Goal: Communication & Community: Answer question/provide support

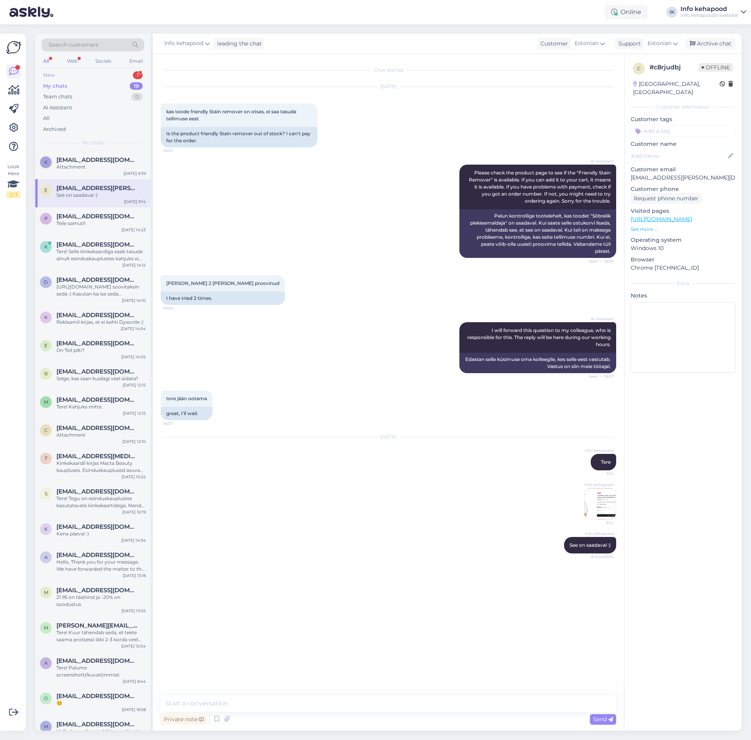
click at [95, 71] on div "New 1" at bounding box center [93, 75] width 103 height 11
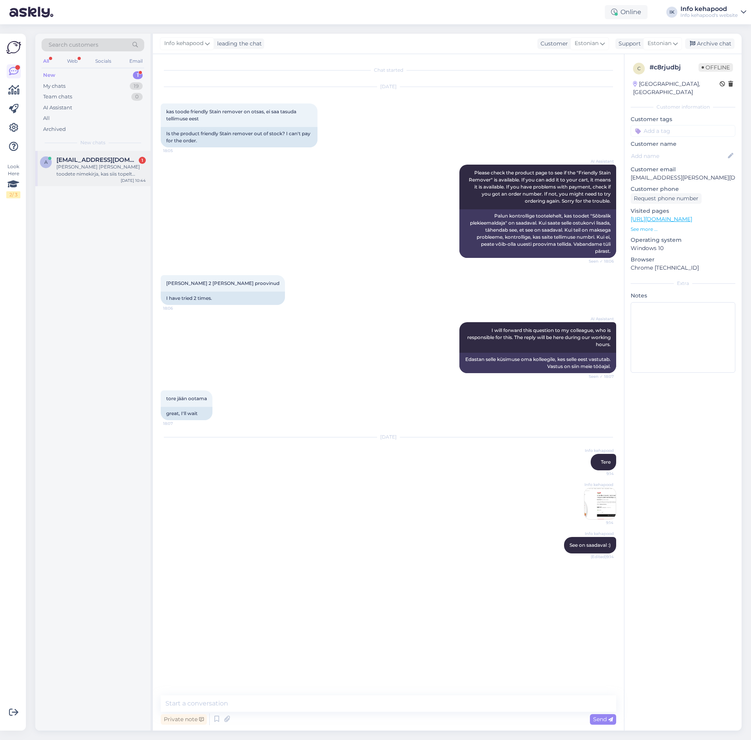
click at [78, 168] on div "[PERSON_NAME] [PERSON_NAME] toodete nimekirja, kas siis topelt tellimus [PERSON…" at bounding box center [100, 170] width 89 height 14
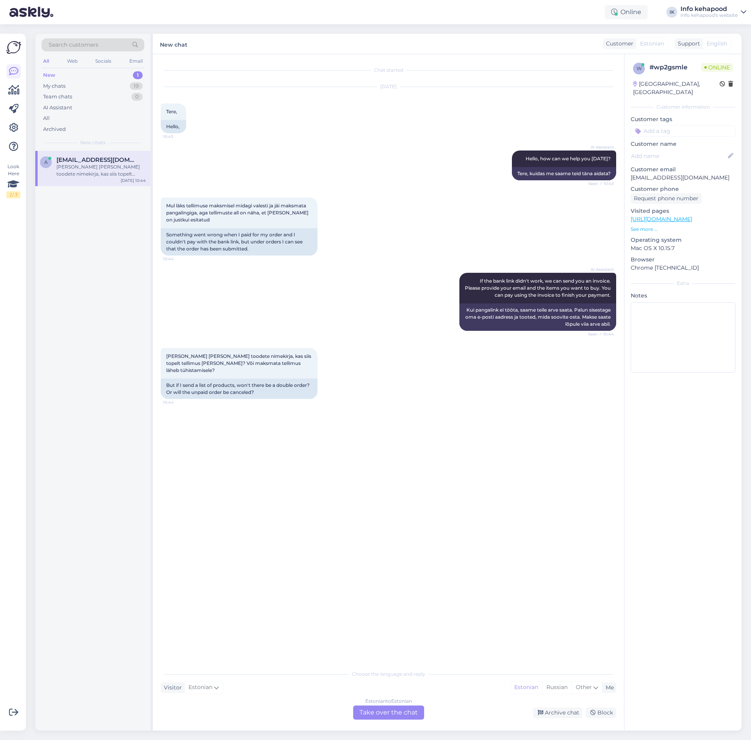
click at [397, 717] on div "Estonian to Estonian Take over the chat" at bounding box center [388, 713] width 71 height 14
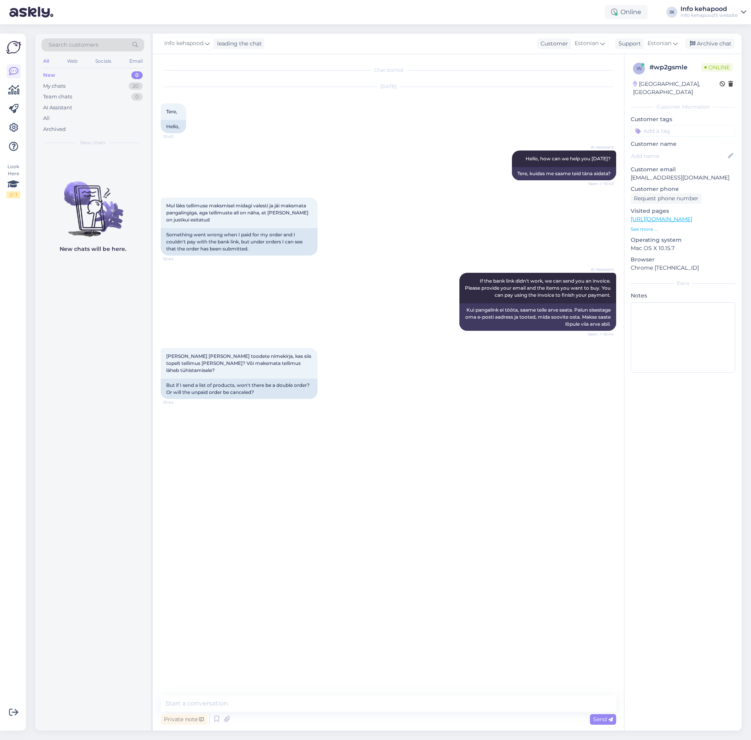
click at [390, 695] on div "Chat started [DATE] Tere, 10:43 Hello, AI Assistant Hello, how can we help you …" at bounding box center [388, 392] width 471 height 677
drag, startPoint x: 384, startPoint y: 702, endPoint x: 380, endPoint y: 700, distance: 4.1
click at [384, 701] on textarea at bounding box center [388, 703] width 455 height 16
type textarea "Tere! Oskate öelda tellimuse numbri? :)"
type textarea ","
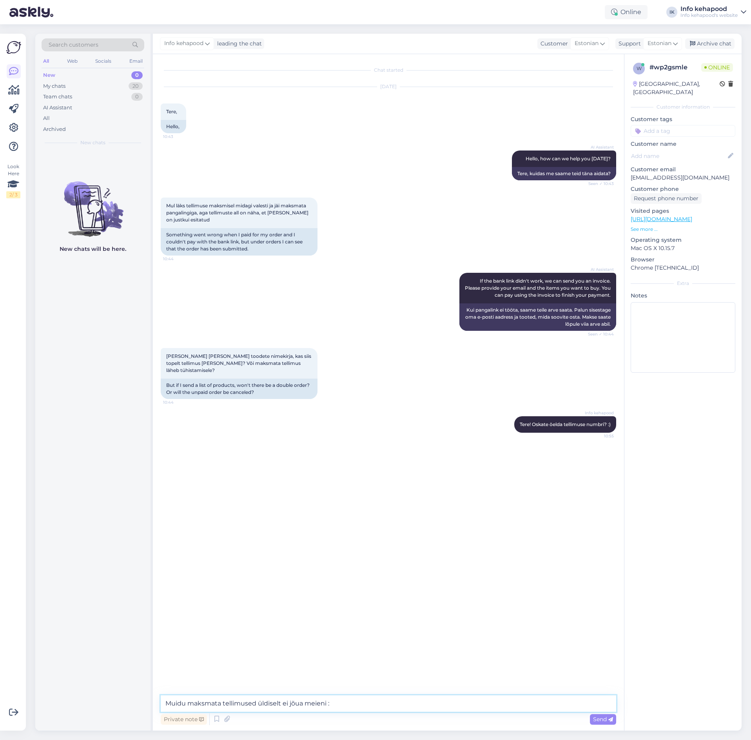
type textarea "Muidu maksmata tellimused üldiselt ei jõua meieni :)"
click at [59, 58] on div "All Web Socials Email" at bounding box center [93, 62] width 103 height 12
click at [61, 58] on div "All Web Socials Email" at bounding box center [93, 62] width 103 height 12
click at [67, 57] on div "Web" at bounding box center [72, 61] width 14 height 10
click at [49, 64] on div "All" at bounding box center [46, 61] width 9 height 10
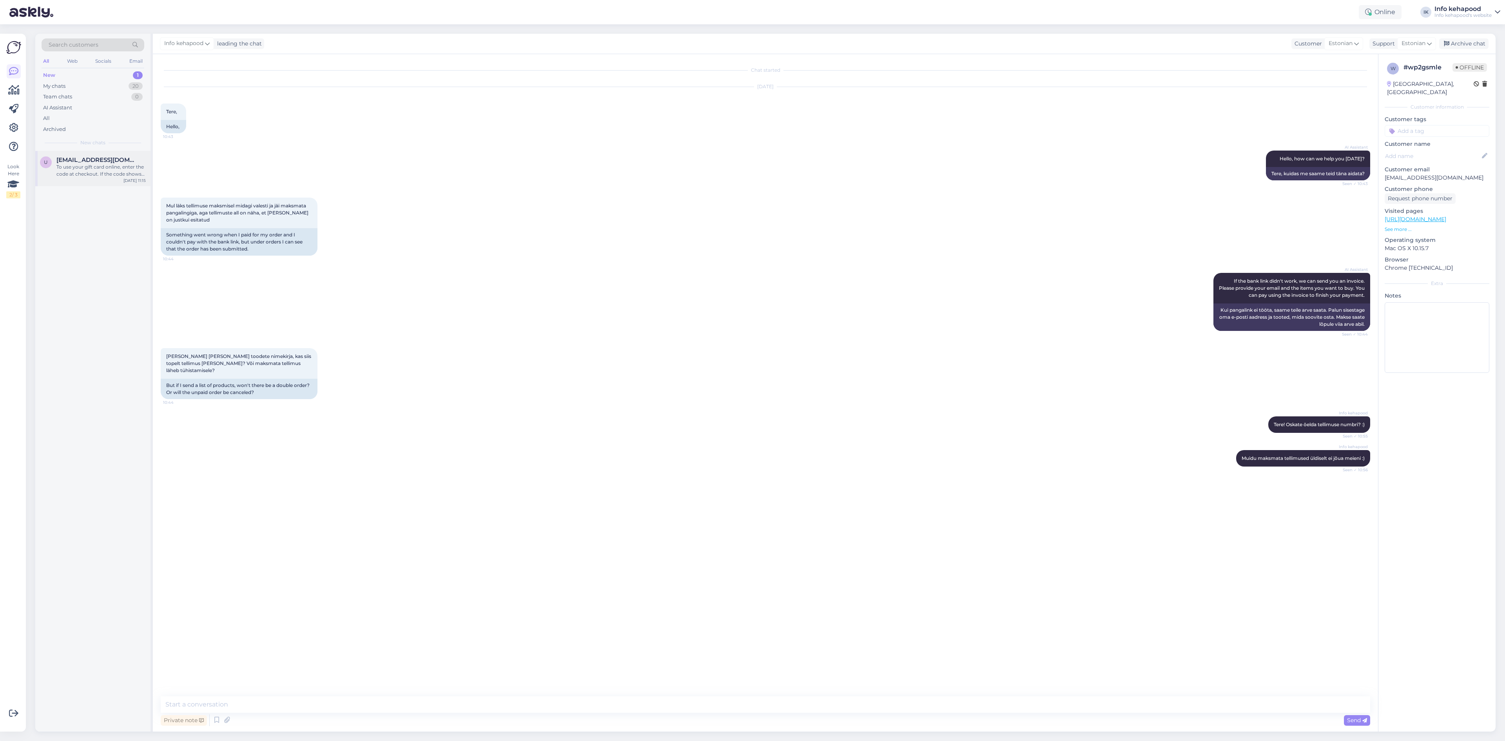
click at [106, 164] on div "To use your gift card online, enter the code at checkout. If the code shows as …" at bounding box center [100, 170] width 89 height 14
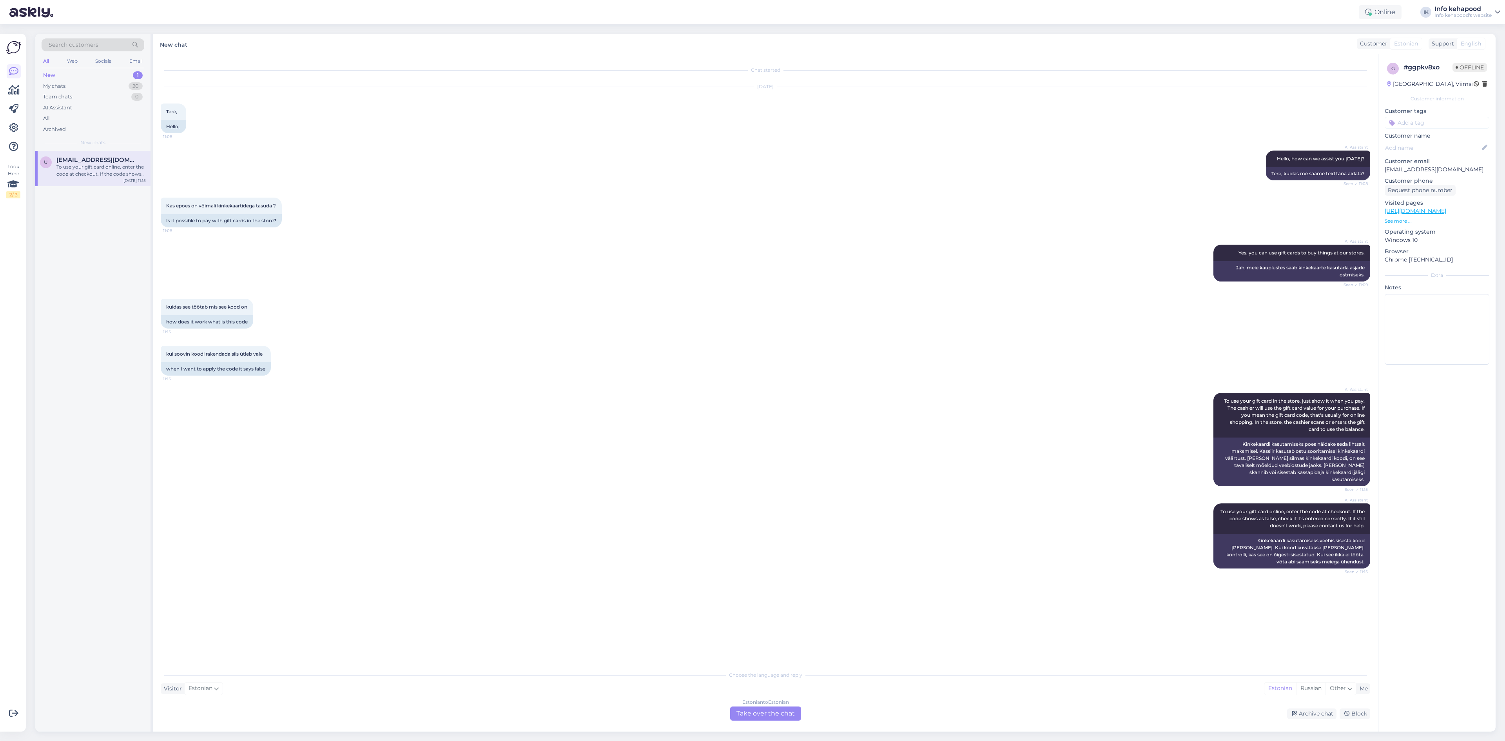
click at [751, 709] on div "Estonian to Estonian Take over the chat" at bounding box center [765, 713] width 71 height 14
click at [690, 694] on div "Chat started [DATE] Tere, 11:08 Hello, AI Assistant Hello, how can we assist yo…" at bounding box center [765, 392] width 1225 height 677
drag, startPoint x: 710, startPoint y: 715, endPoint x: 704, endPoint y: 729, distance: 15.4
click at [704, 729] on div "Chat started [DATE] Tere, 11:08 Hello, AI Assistant Hello, how can we assist yo…" at bounding box center [765, 392] width 1225 height 677
click at [697, 715] on div "Private note Send" at bounding box center [766, 720] width 1210 height 15
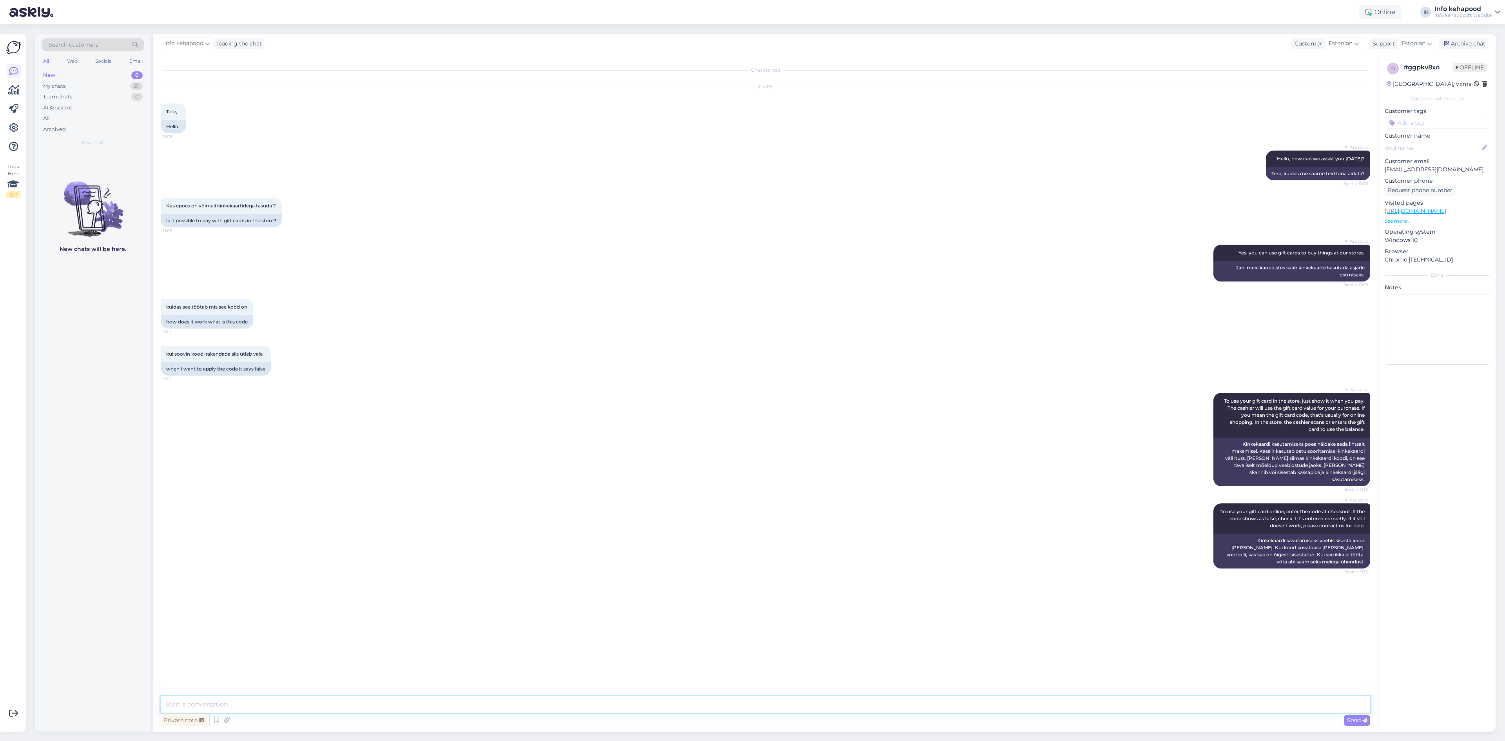
click at [689, 706] on textarea at bounding box center [766, 704] width 1210 height 16
type textarea "Tere! Palun saatke kinkekaardist pilt, tegu võib [PERSON_NAME] esinduskaupluste…"
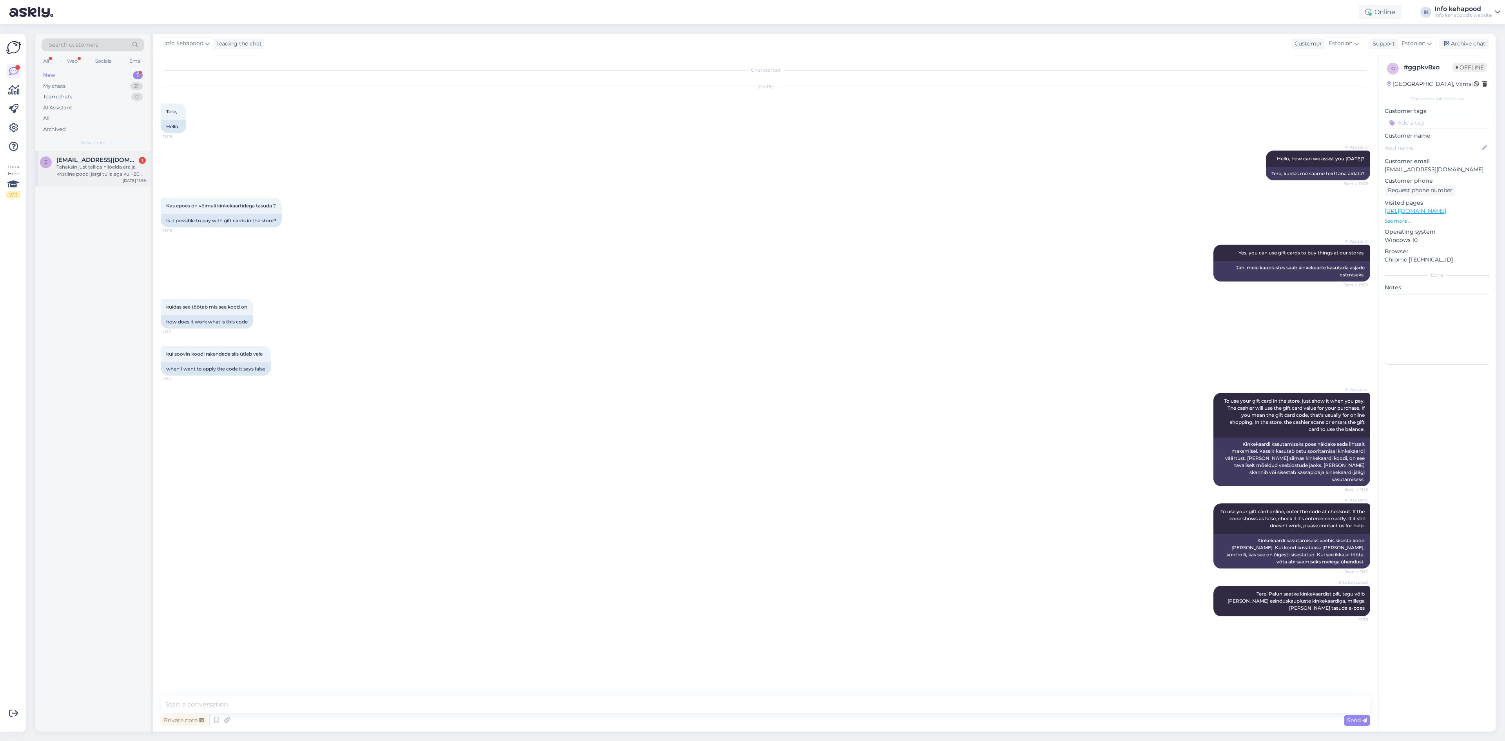
click at [92, 180] on div "e [PERSON_NAME][EMAIL_ADDRESS][DOMAIN_NAME] 1 Tahaksin just tellida niiöelda är…" at bounding box center [92, 168] width 115 height 35
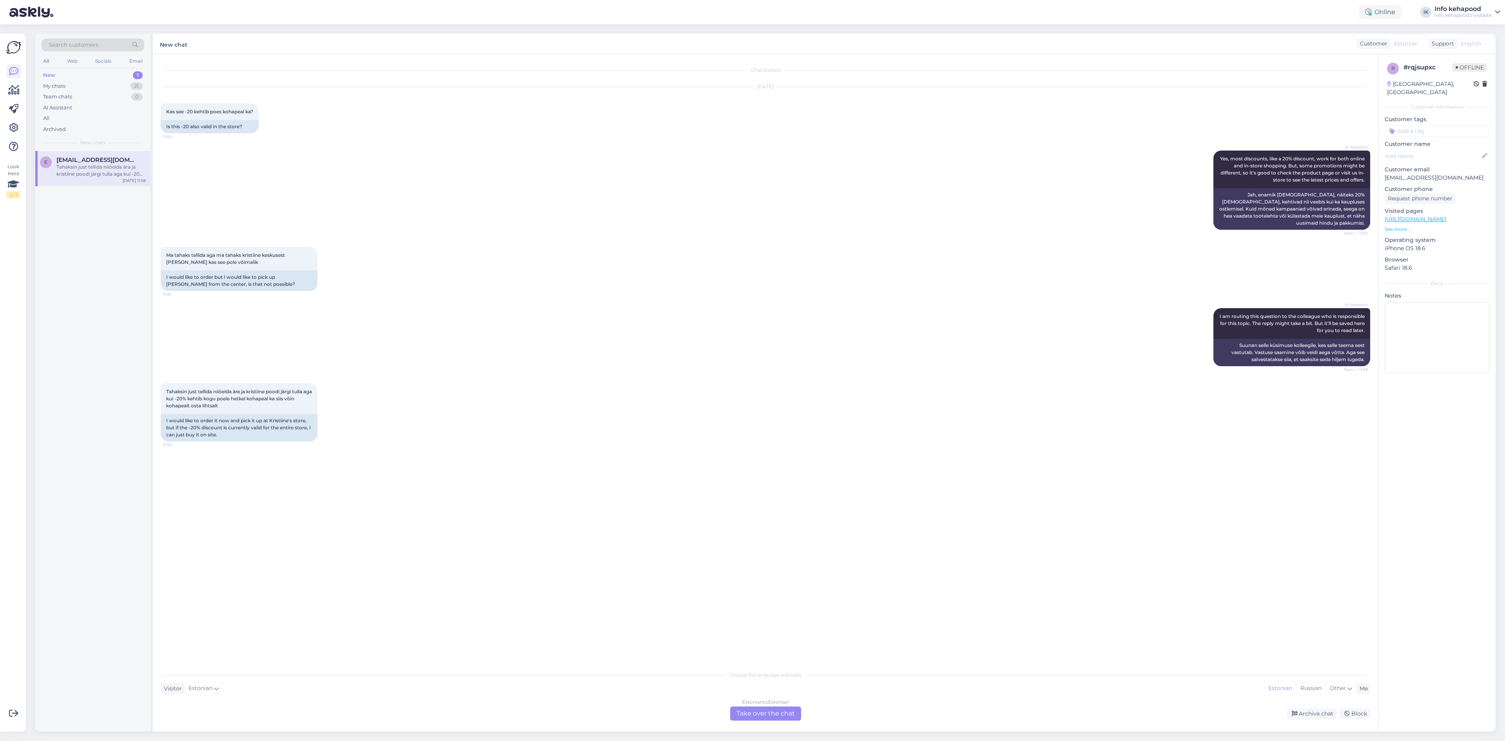
click at [751, 704] on div "Estonian to Estonian" at bounding box center [765, 701] width 47 height 7
click at [751, 704] on textarea at bounding box center [766, 704] width 1210 height 16
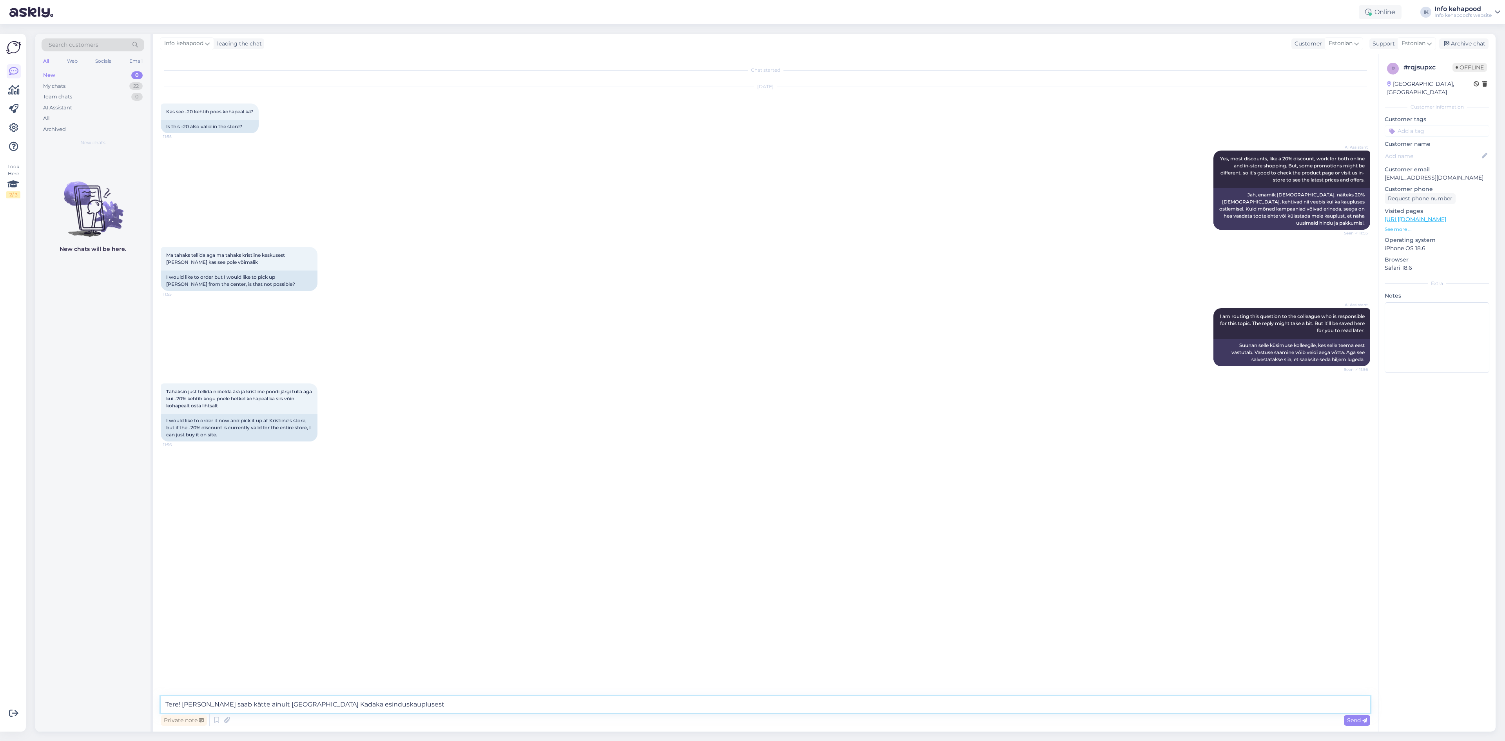
type textarea "Tere! [PERSON_NAME] saab kätte ainult [GEOGRAPHIC_DATA] Kadaka esinduskauplusest"
type textarea "Alates 69eurosest ostust on esinduskauplustes -20%"
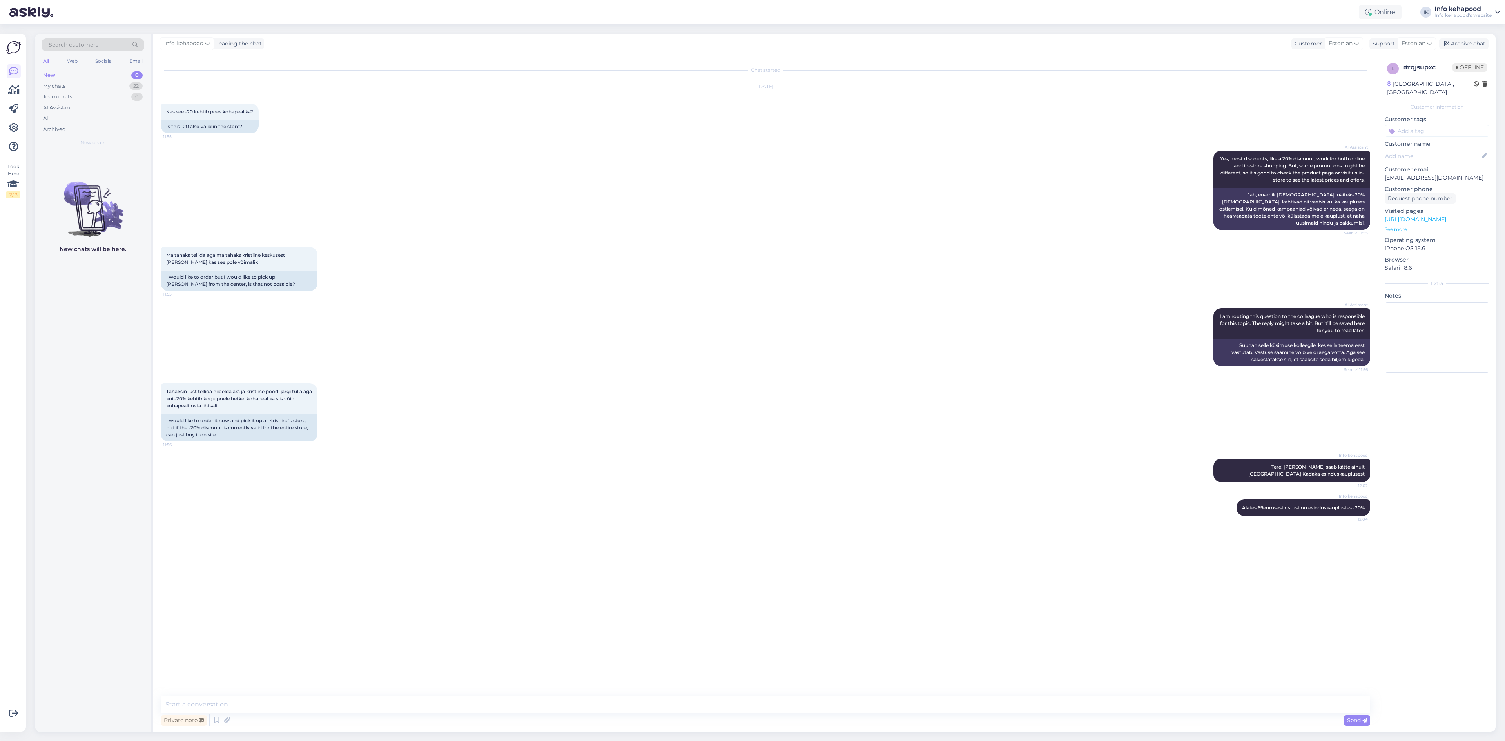
click at [751, 484] on div "Chat started [DATE] Kas see -20 kehtib poes kohapeal ka? 11:55 Is this -20 also…" at bounding box center [769, 375] width 1217 height 627
click at [69, 82] on div "My chats 22" at bounding box center [93, 86] width 103 height 11
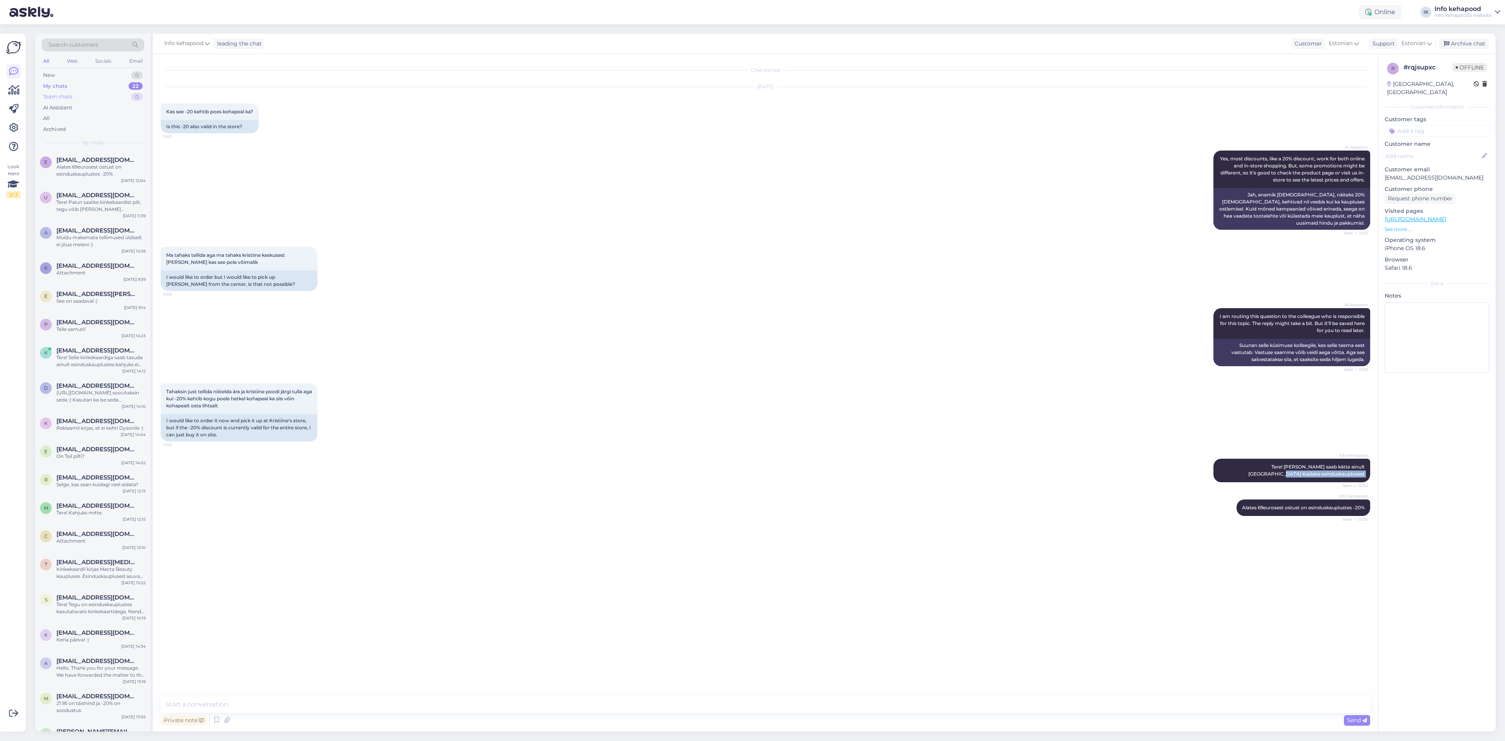
click at [62, 97] on div "Team chats" at bounding box center [57, 97] width 29 height 8
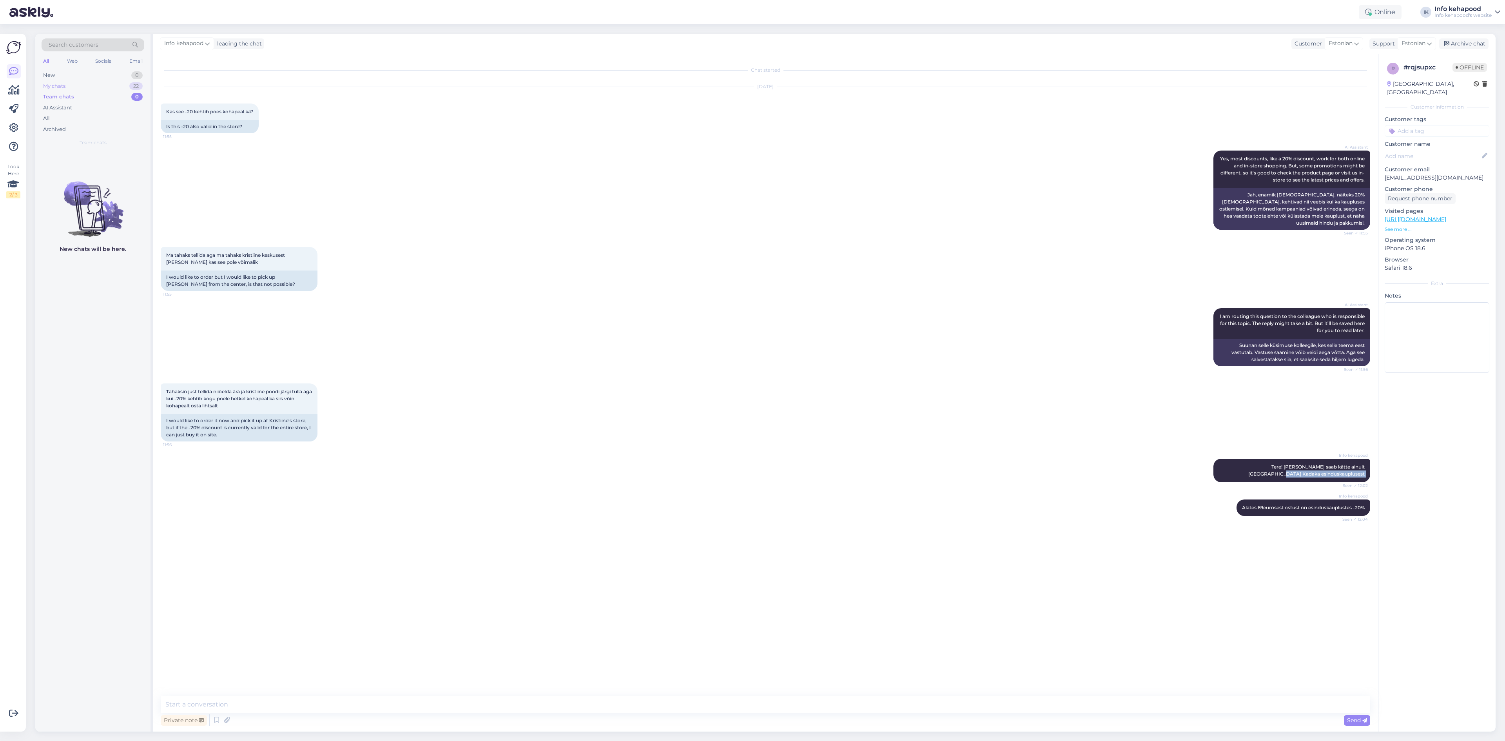
click at [70, 82] on div "My chats 22" at bounding box center [93, 86] width 103 height 11
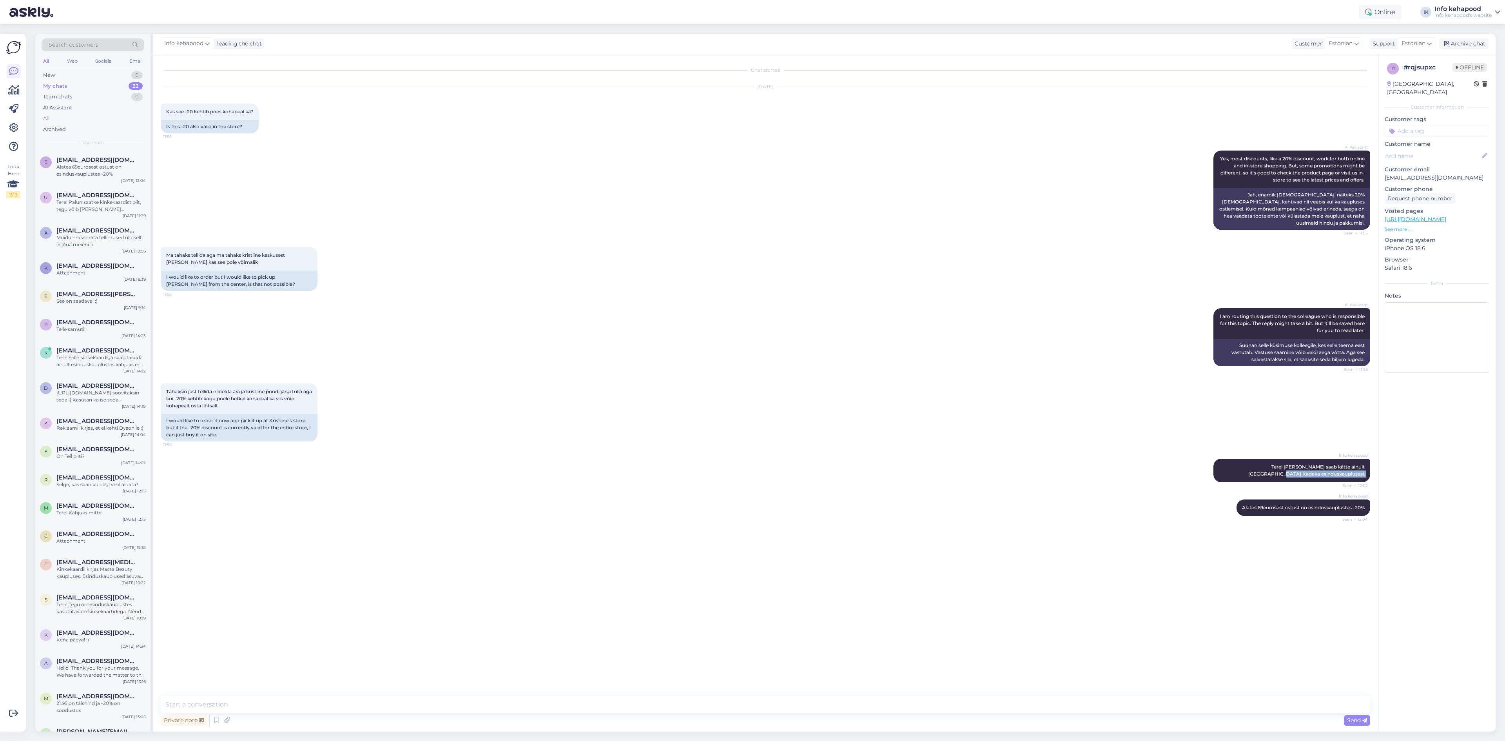
click at [60, 119] on div "All" at bounding box center [93, 118] width 103 height 11
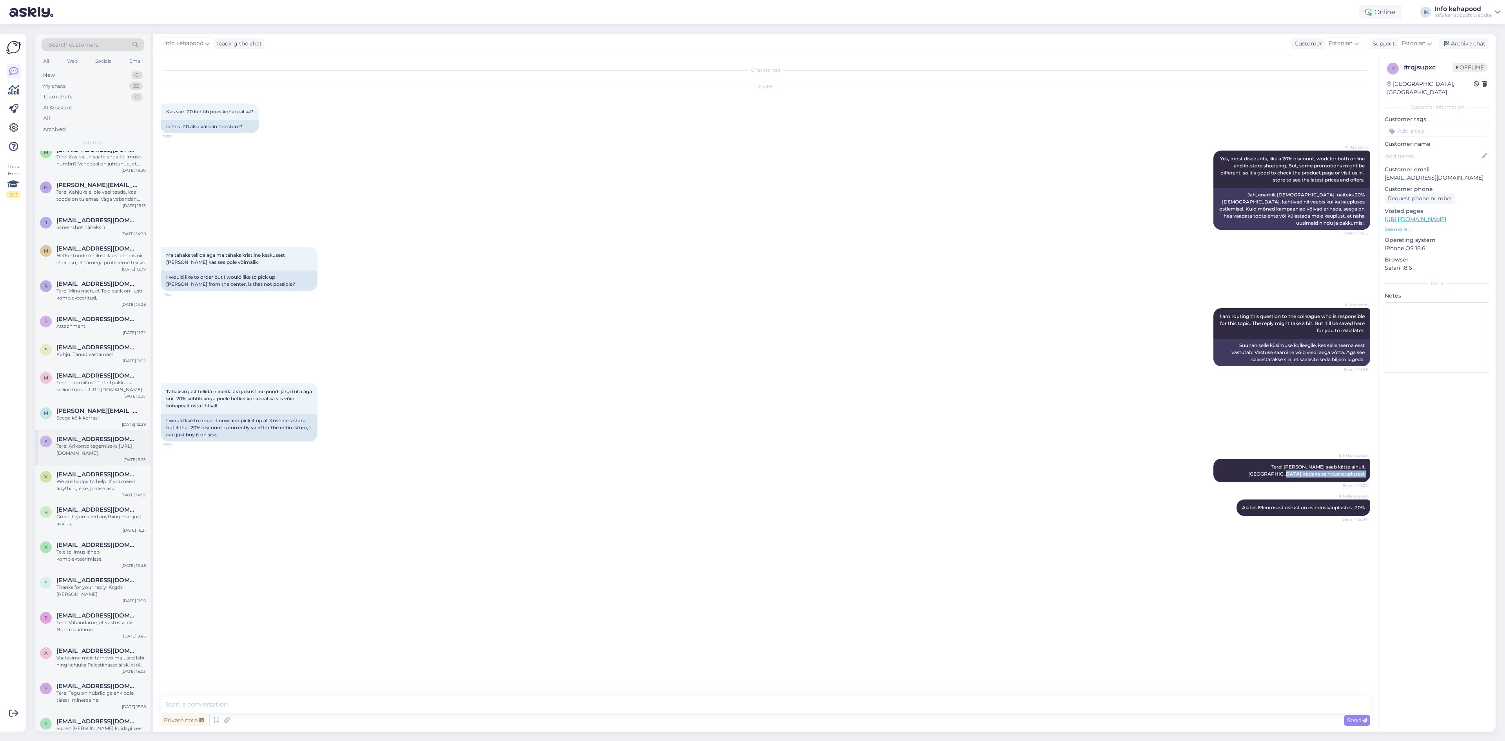
scroll to position [6428, 0]
click at [103, 418] on div "r [EMAIL_ADDRESS][DOMAIN_NAME] Attachment [DATE] 11:32" at bounding box center [92, 432] width 115 height 28
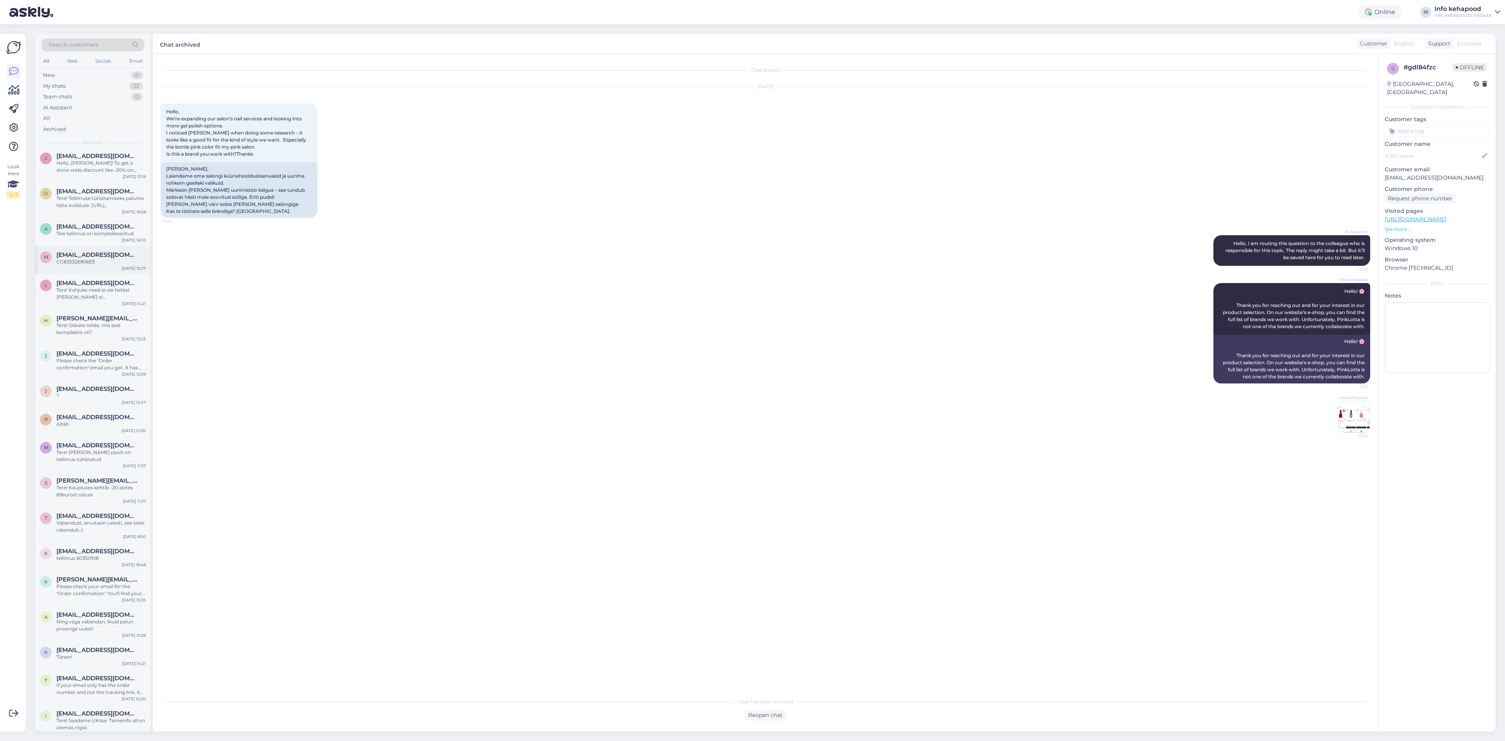
scroll to position [5174, 0]
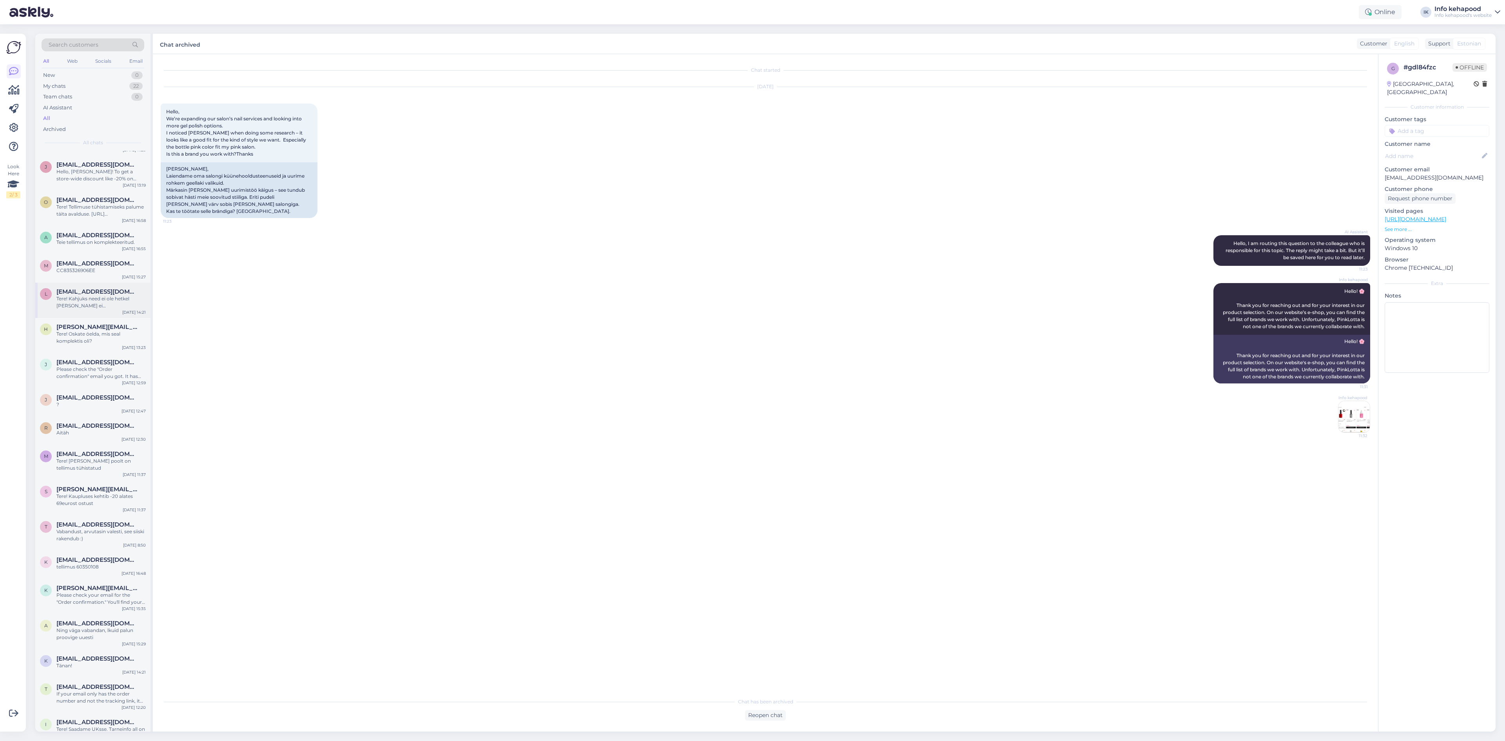
click at [94, 288] on span "[EMAIL_ADDRESS][DOMAIN_NAME]" at bounding box center [97, 291] width 82 height 7
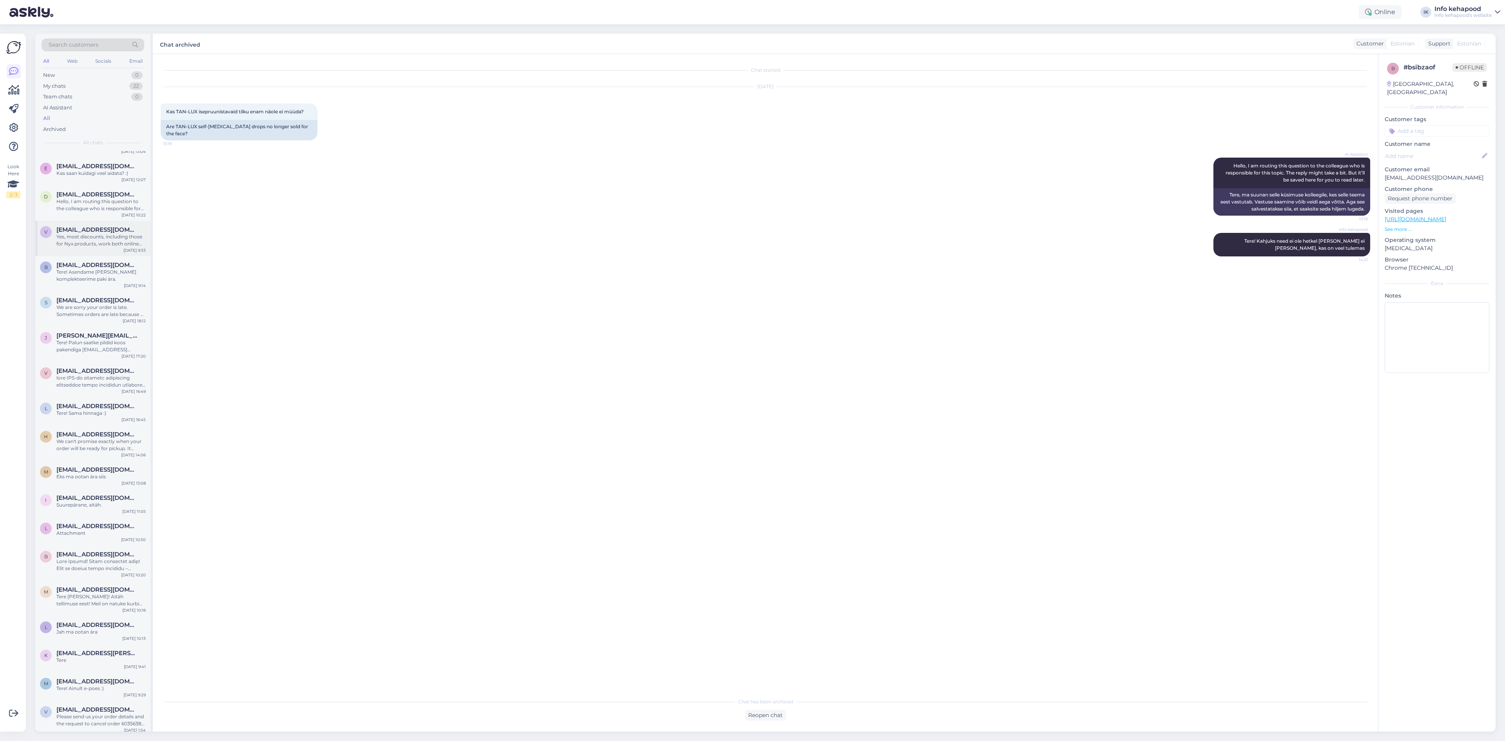
scroll to position [1333, 0]
click at [75, 39] on div "Search customers" at bounding box center [93, 44] width 103 height 13
type input "lairi"
click button "Search" at bounding box center [239, 161] width 28 height 10
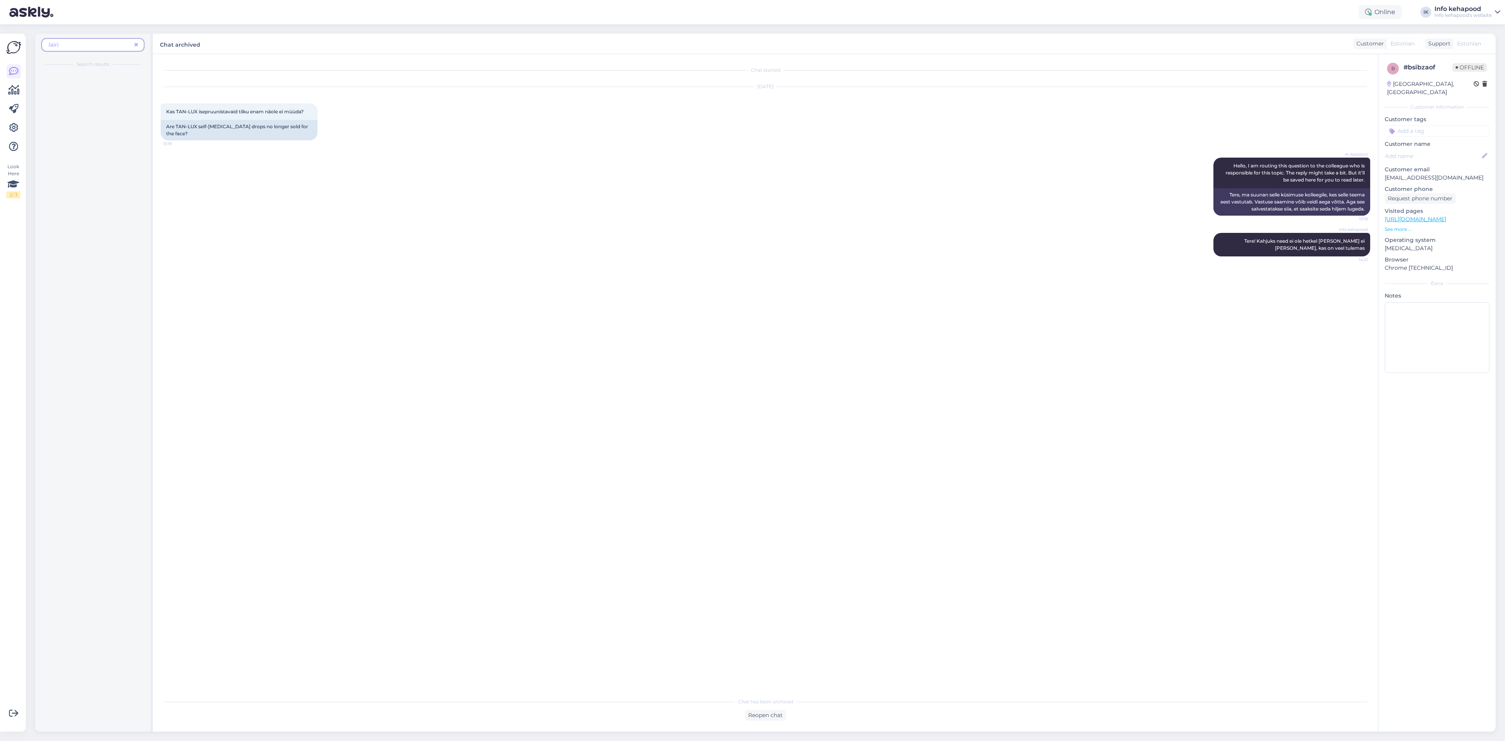
scroll to position [0, 0]
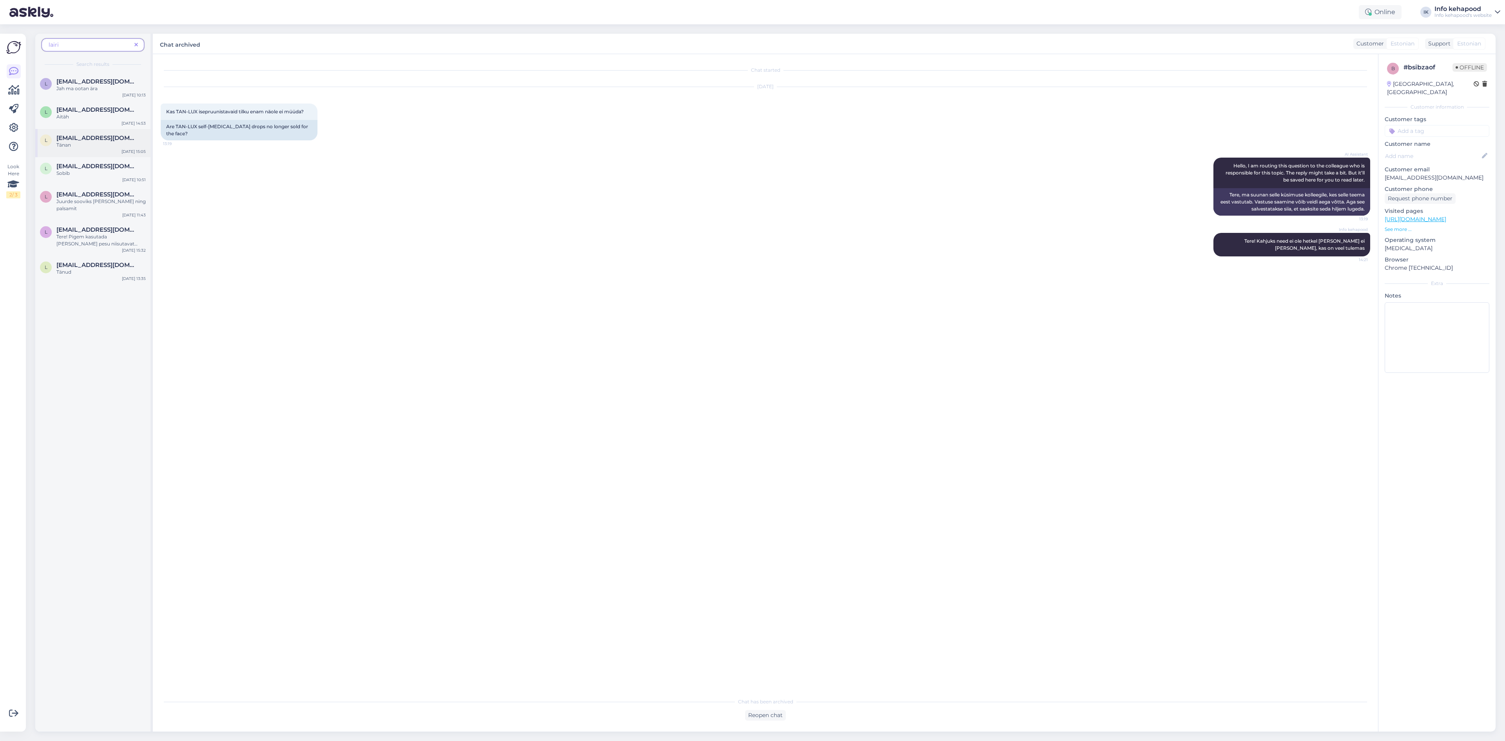
click at [103, 146] on div "Tänan" at bounding box center [100, 145] width 89 height 7
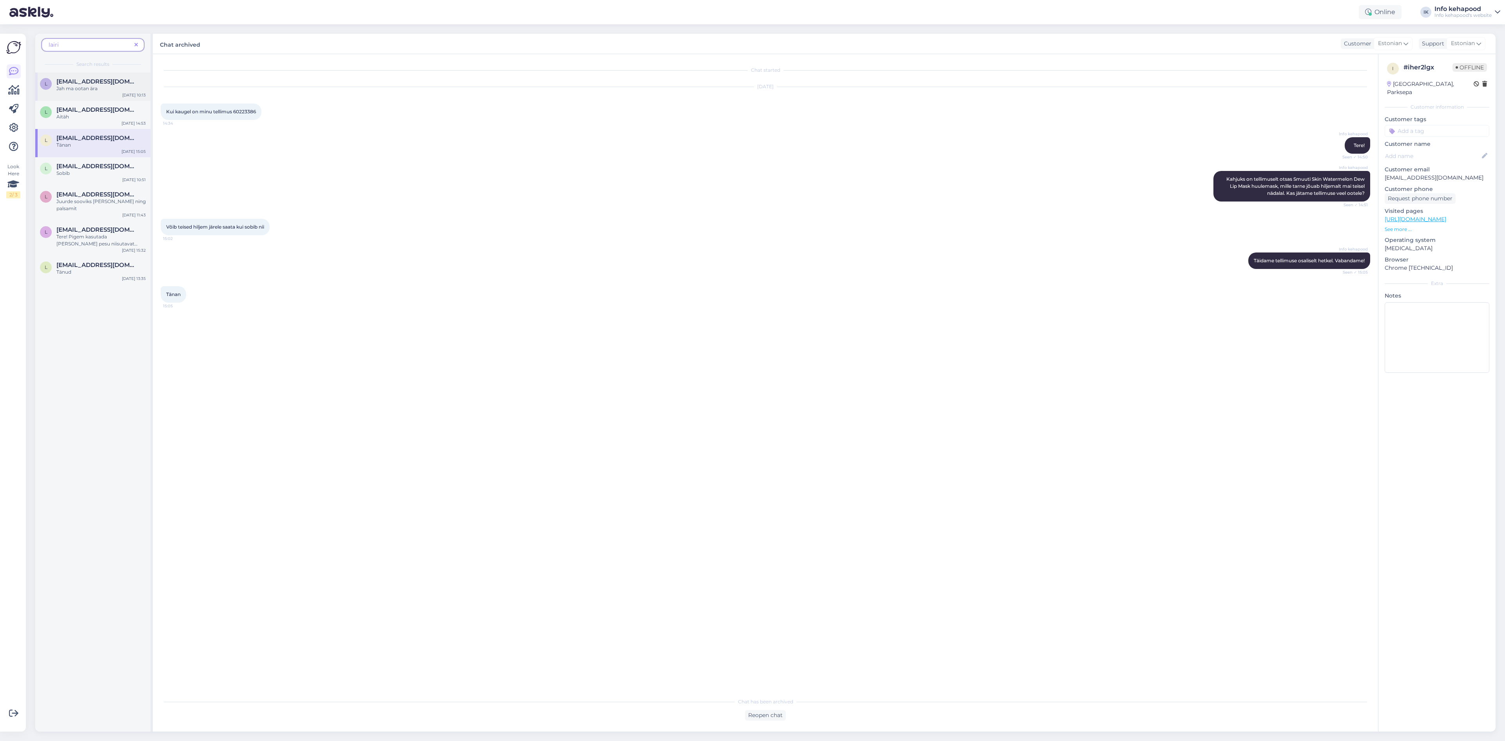
click at [76, 86] on div "Jah ma ootan ära" at bounding box center [100, 88] width 89 height 7
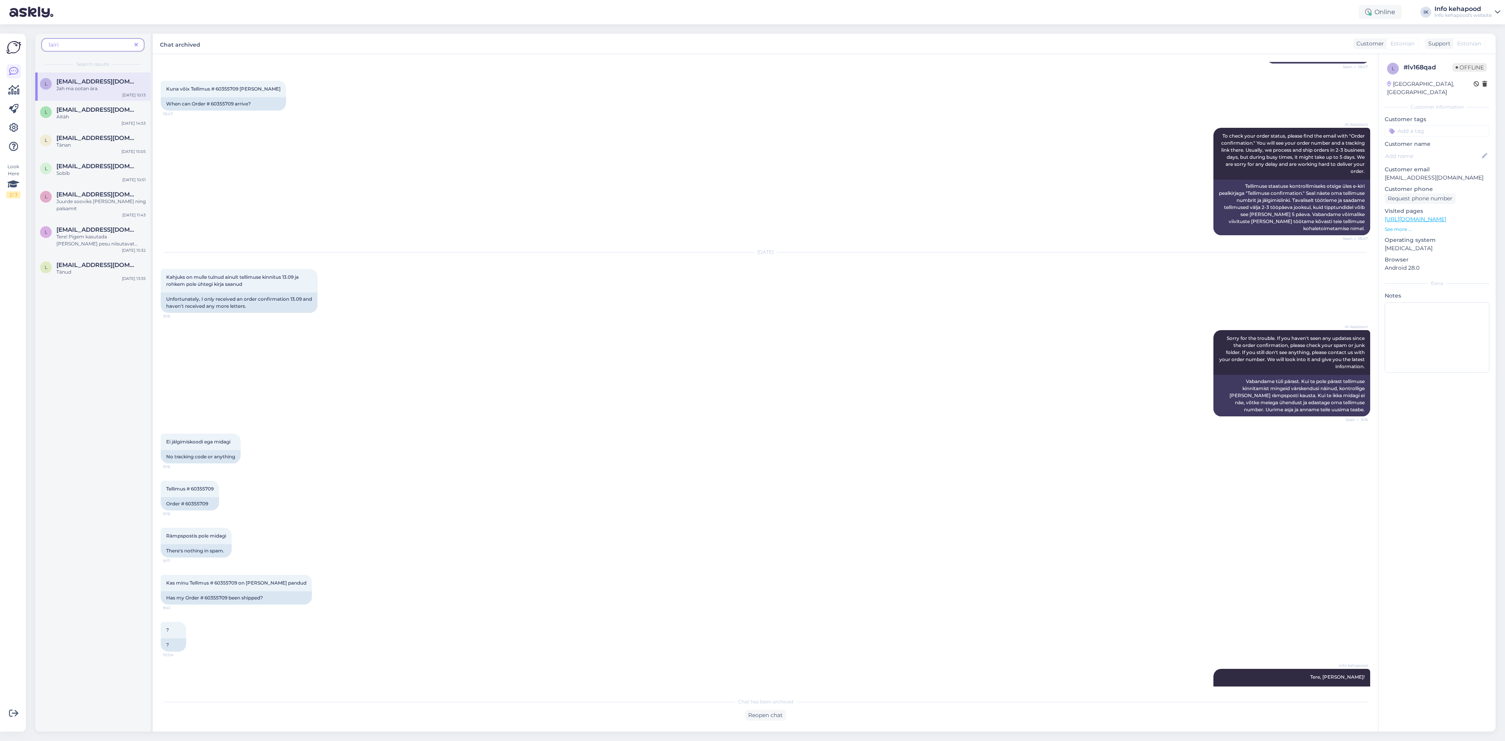
scroll to position [114, 0]
